Goal: Task Accomplishment & Management: Use online tool/utility

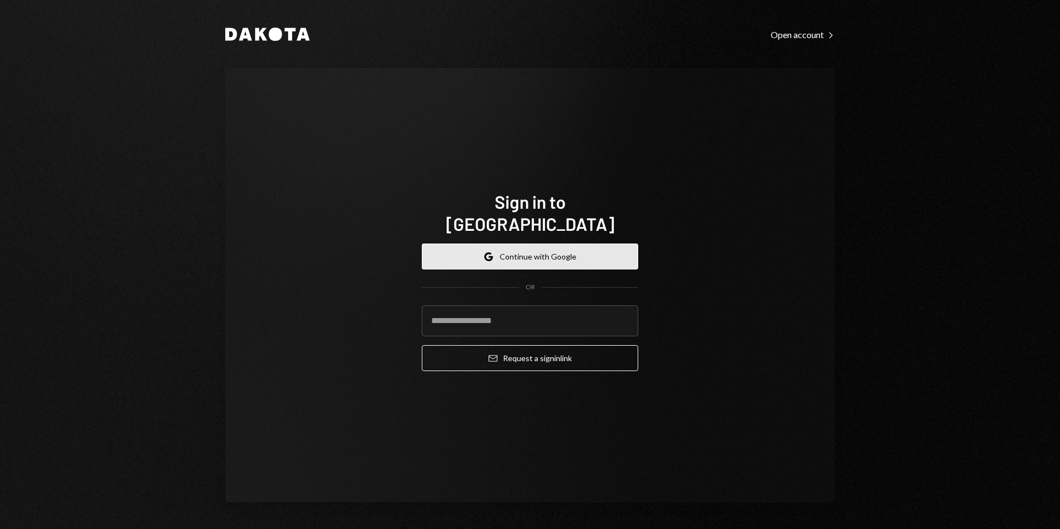
click at [515, 248] on button "Google Continue with Google" at bounding box center [530, 256] width 216 height 26
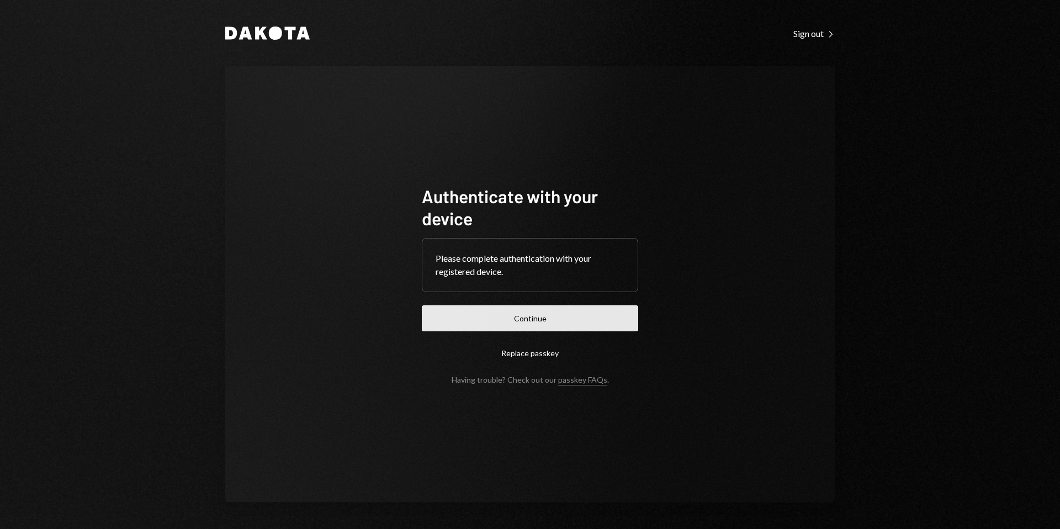
click at [520, 312] on button "Continue" at bounding box center [530, 318] width 216 height 26
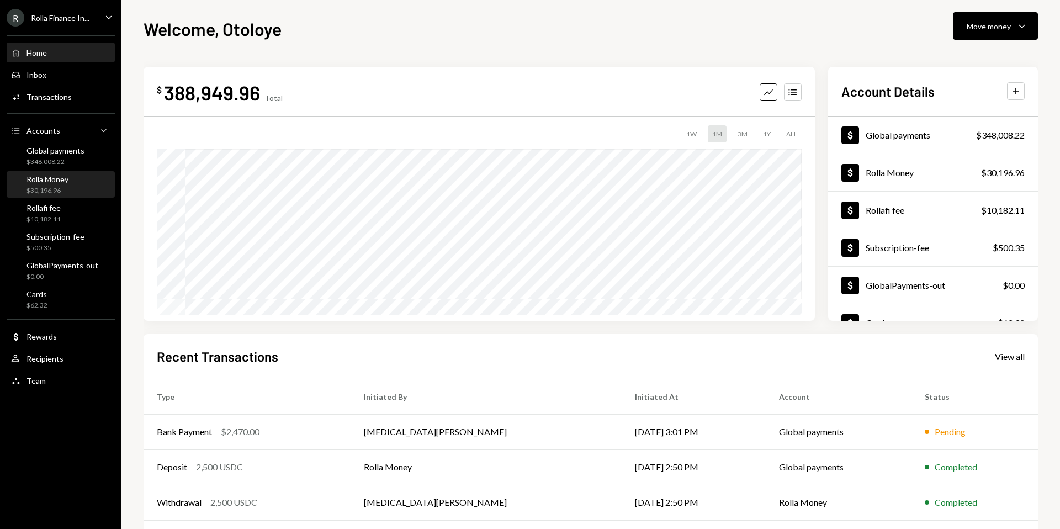
click at [56, 187] on div "$30,196.96" at bounding box center [48, 190] width 42 height 9
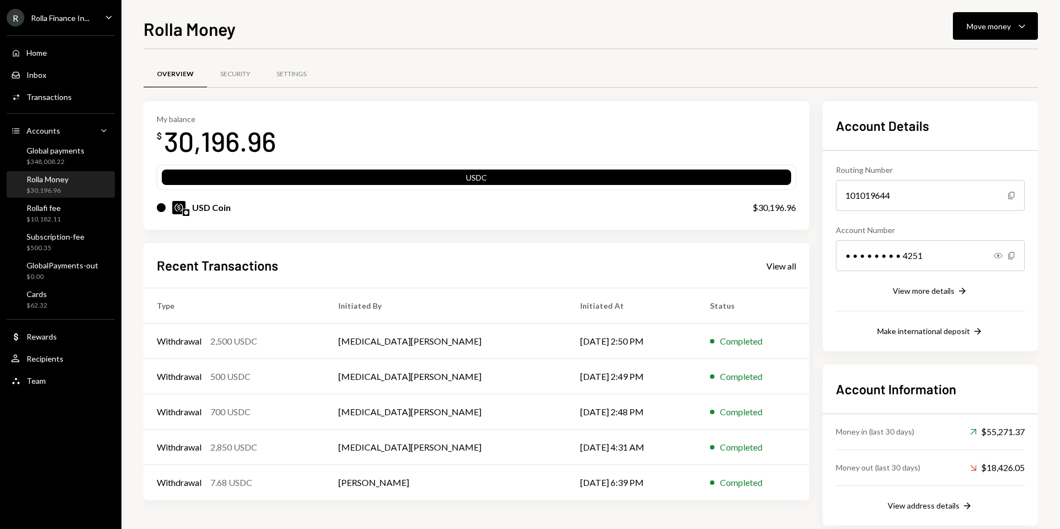
click at [785, 29] on div "Rolla Money Move money Caret Down" at bounding box center [591, 27] width 894 height 24
click at [1042, 22] on div "Rolla Money Move money Caret Down Overview Security Settings My balance $ 30,19…" at bounding box center [590, 264] width 939 height 529
click at [1007, 22] on div "Move money" at bounding box center [989, 26] width 44 height 12
click at [961, 63] on div "Send" at bounding box center [986, 60] width 81 height 12
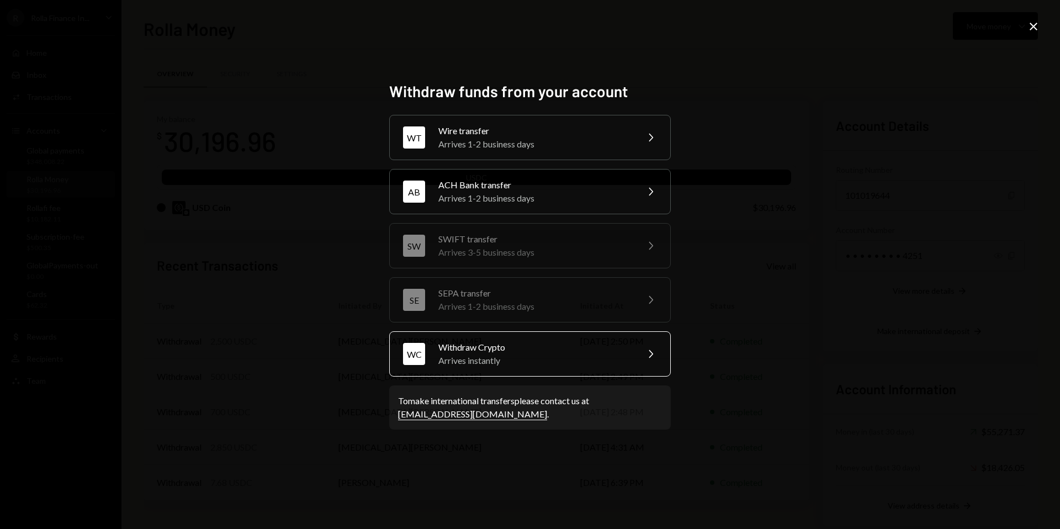
click at [485, 360] on div "Arrives instantly" at bounding box center [534, 360] width 192 height 13
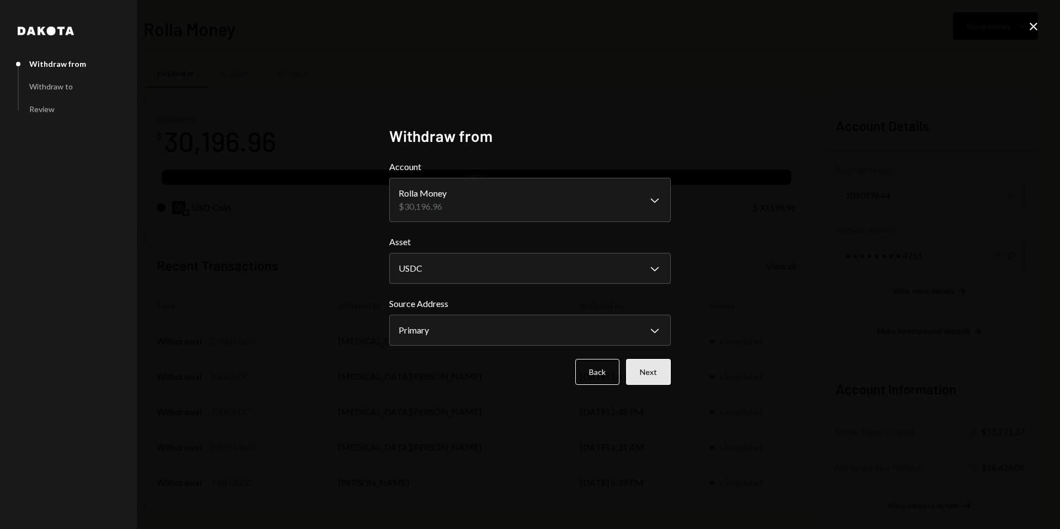
click at [649, 374] on button "Next" at bounding box center [648, 372] width 45 height 26
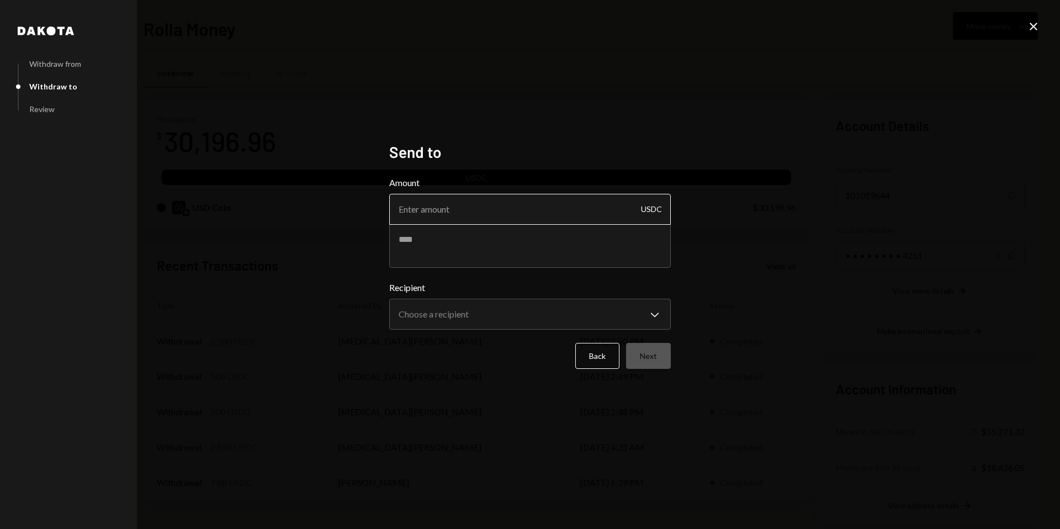
click at [539, 206] on input "Amount" at bounding box center [530, 209] width 282 height 31
paste input "3670.32"
type input "3670.32"
click at [477, 240] on textarea at bounding box center [530, 246] width 282 height 44
paste textarea "**********"
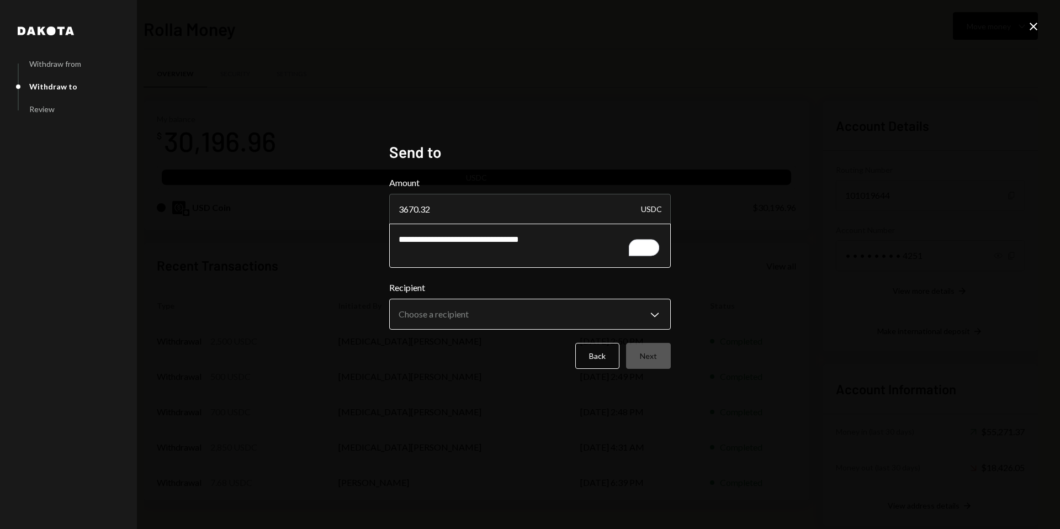
type textarea "**********"
click at [530, 322] on body "R Rolla Finance In... Caret Down Home Home Inbox Inbox Activities Transactions …" at bounding box center [530, 264] width 1060 height 529
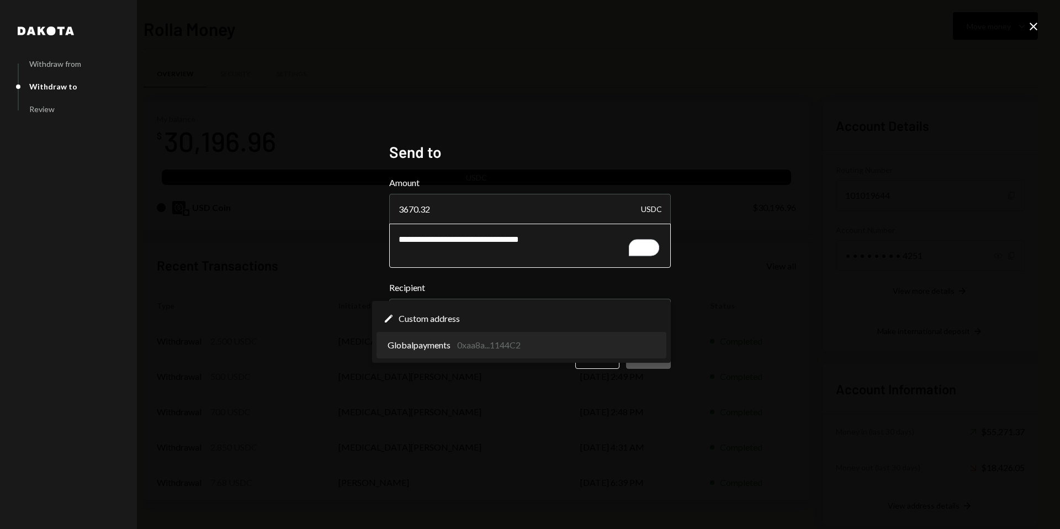
select select "**********"
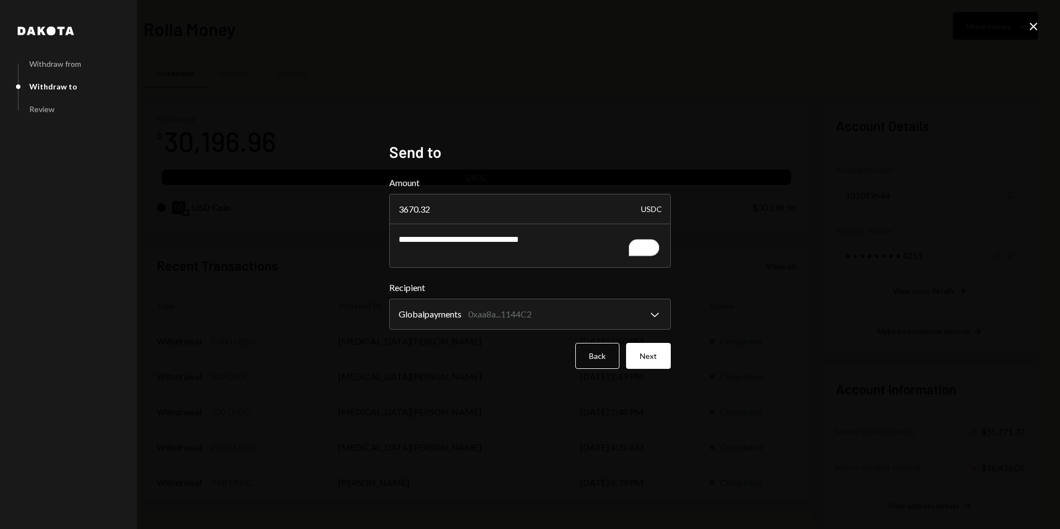
click at [519, 379] on div "**********" at bounding box center [530, 264] width 282 height 244
click at [644, 352] on button "Next" at bounding box center [648, 356] width 45 height 26
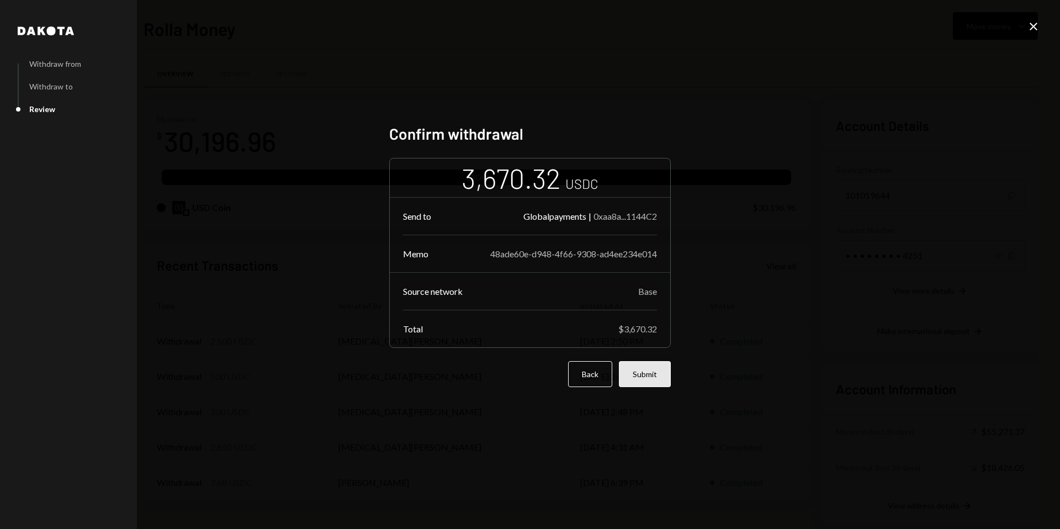
click at [646, 368] on button "Submit" at bounding box center [645, 374] width 52 height 26
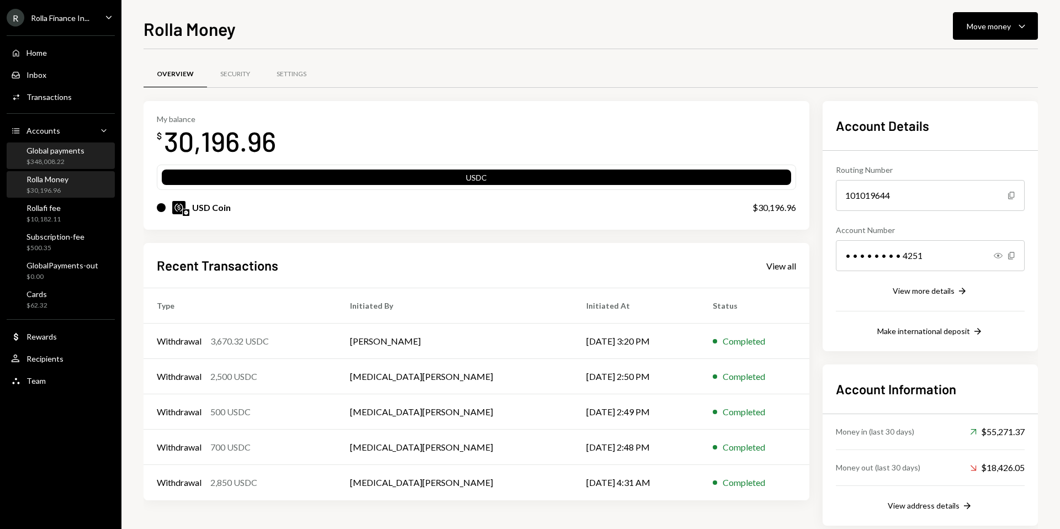
click at [68, 164] on div "$348,008.22" at bounding box center [56, 161] width 58 height 9
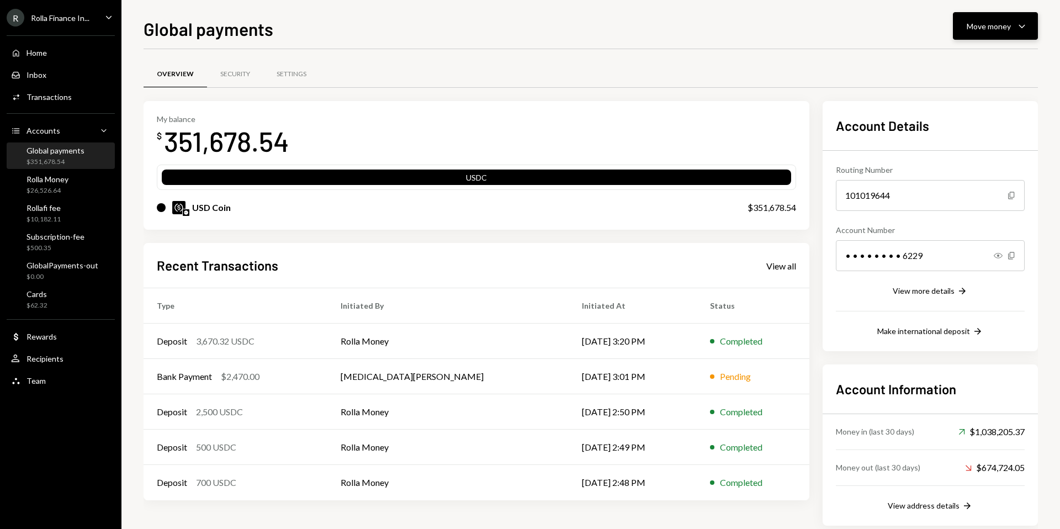
click at [988, 18] on button "Move money Caret Down" at bounding box center [995, 26] width 85 height 28
click at [950, 62] on div "Send" at bounding box center [986, 60] width 81 height 12
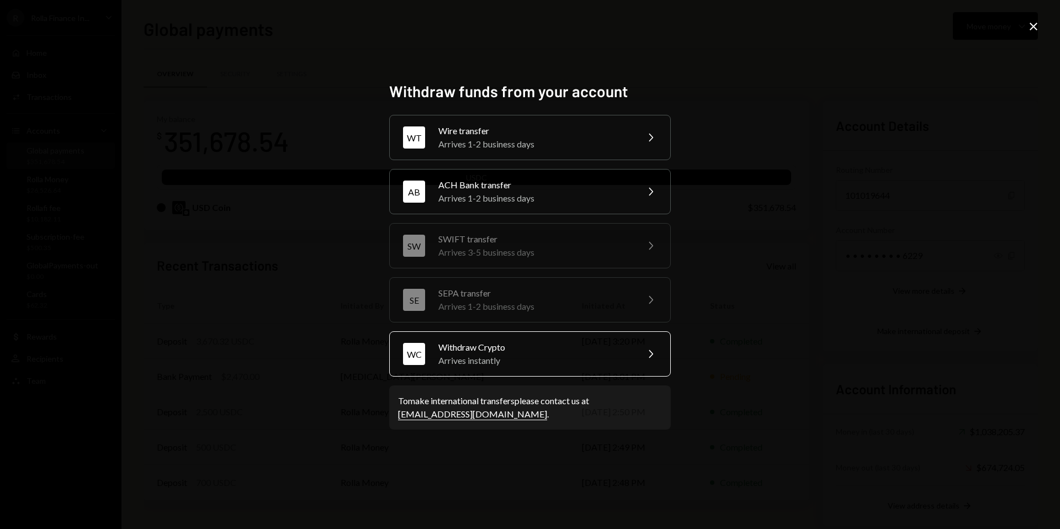
click at [502, 351] on div "Withdraw Crypto" at bounding box center [534, 347] width 192 height 13
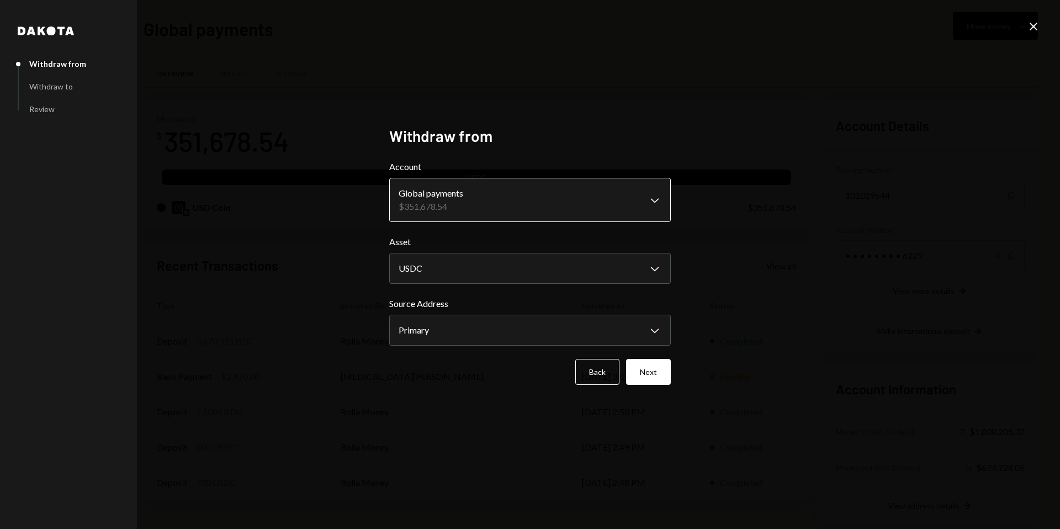
click at [532, 211] on body "R Rolla Finance In... Caret Down Home Home Inbox Inbox Activities Transactions …" at bounding box center [530, 264] width 1060 height 529
click at [774, 175] on div "**********" at bounding box center [530, 264] width 1060 height 529
click at [538, 336] on body "R Rolla Finance In... Caret Down Home Home Inbox Inbox Activities Transactions …" at bounding box center [530, 264] width 1060 height 529
click at [645, 370] on button "Next" at bounding box center [648, 372] width 45 height 26
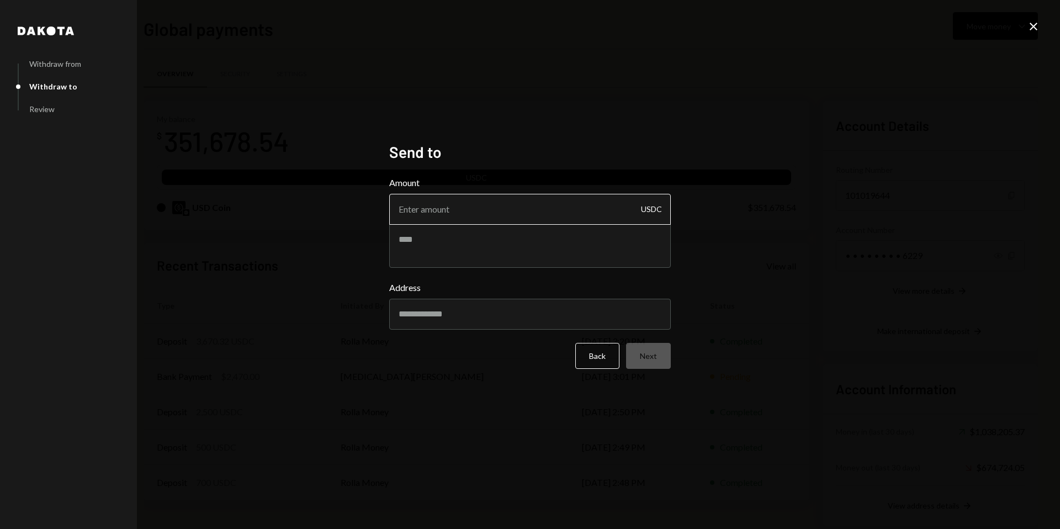
click at [521, 218] on input "Amount" at bounding box center [530, 209] width 282 height 31
paste input "3670.32"
type input "3670.32"
click at [476, 258] on textarea at bounding box center [530, 246] width 282 height 44
click at [472, 326] on input "Address" at bounding box center [530, 314] width 282 height 31
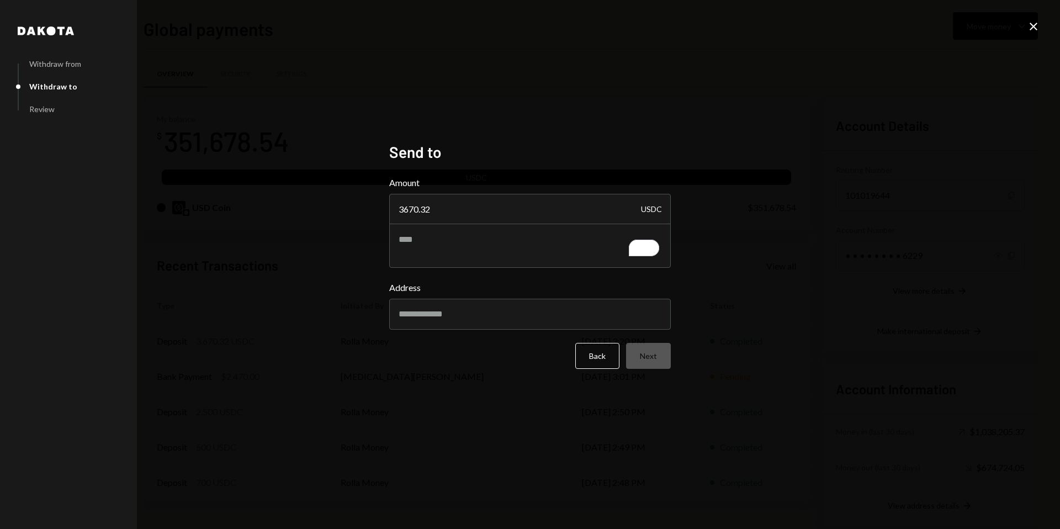
click at [763, 276] on div "Dakota Withdraw from Withdraw to Review Send to Amount 3670.32 USDC Address Bac…" at bounding box center [530, 264] width 1060 height 529
click at [488, 315] on input "Address" at bounding box center [530, 314] width 282 height 31
paste input "**********"
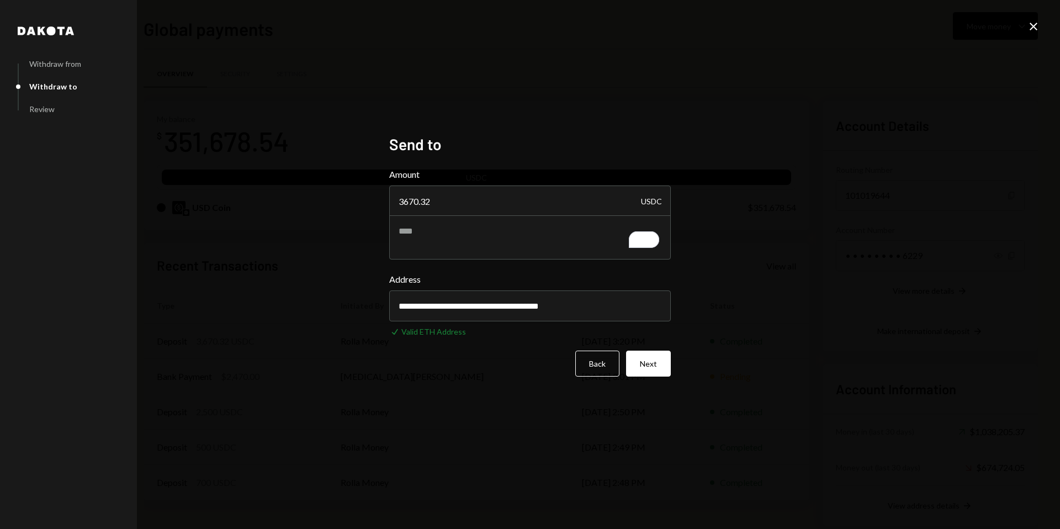
type input "**********"
click at [743, 242] on div "**********" at bounding box center [530, 264] width 1060 height 529
click at [644, 364] on button "Next" at bounding box center [648, 364] width 45 height 26
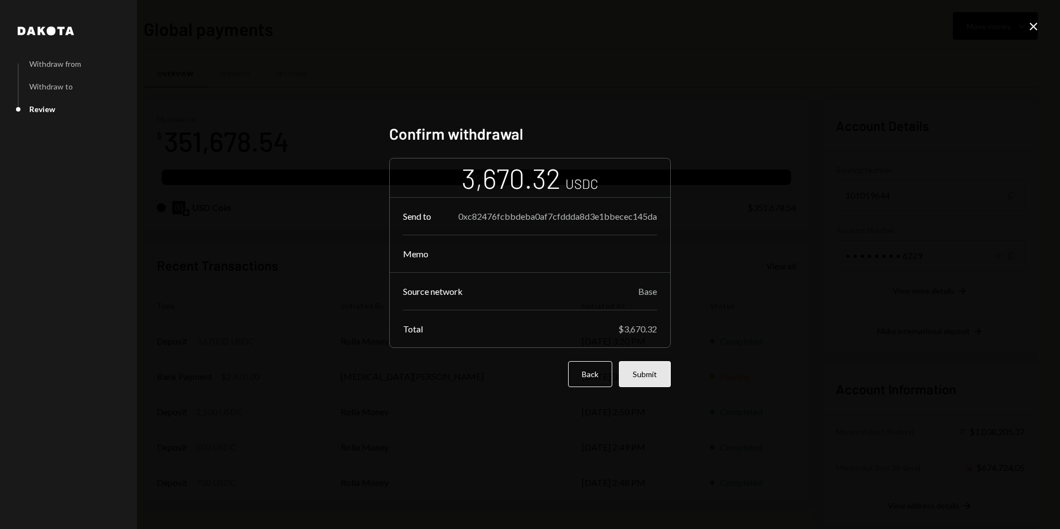
click at [648, 372] on button "Submit" at bounding box center [645, 374] width 52 height 26
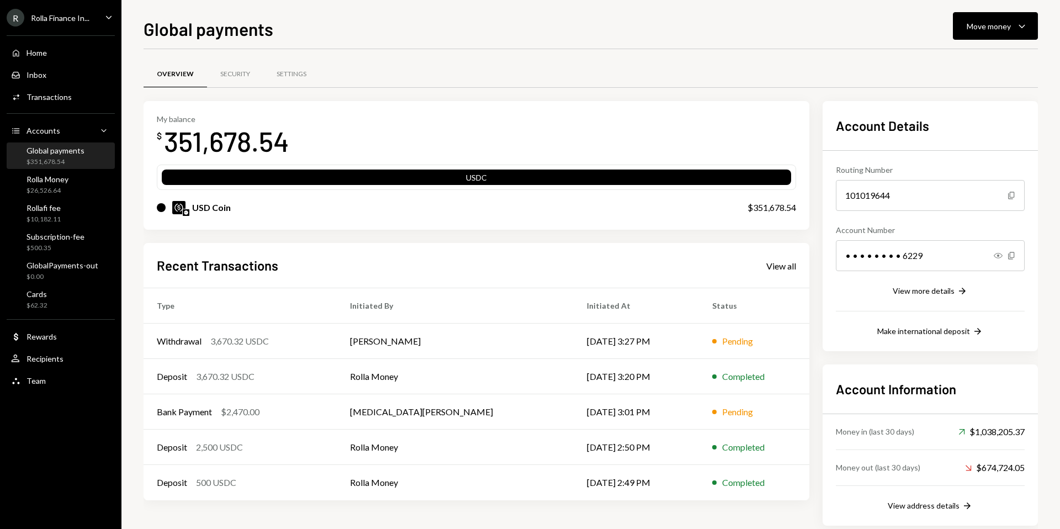
click at [814, 236] on div "My balance $ 351,678.54 USDC USD Coin $351,678.54 Recent Transactions View all …" at bounding box center [591, 313] width 894 height 425
click at [813, 234] on div "My balance $ 351,678.54 USDC USD Coin $351,678.54 Recent Transactions View all …" at bounding box center [591, 313] width 894 height 425
click at [460, 235] on div "My balance $ 351,678.54 USDC USD Coin $351,678.54 Recent Transactions View all …" at bounding box center [477, 313] width 666 height 425
click at [475, 232] on div "My balance $ 351,678.54 USDC USD Coin $351,678.54 Recent Transactions View all …" at bounding box center [477, 313] width 666 height 425
click at [135, 167] on div "Global payments Move money Caret Down Overview Security Settings My balance $ 3…" at bounding box center [590, 264] width 939 height 529
